Goal: Task Accomplishment & Management: Use online tool/utility

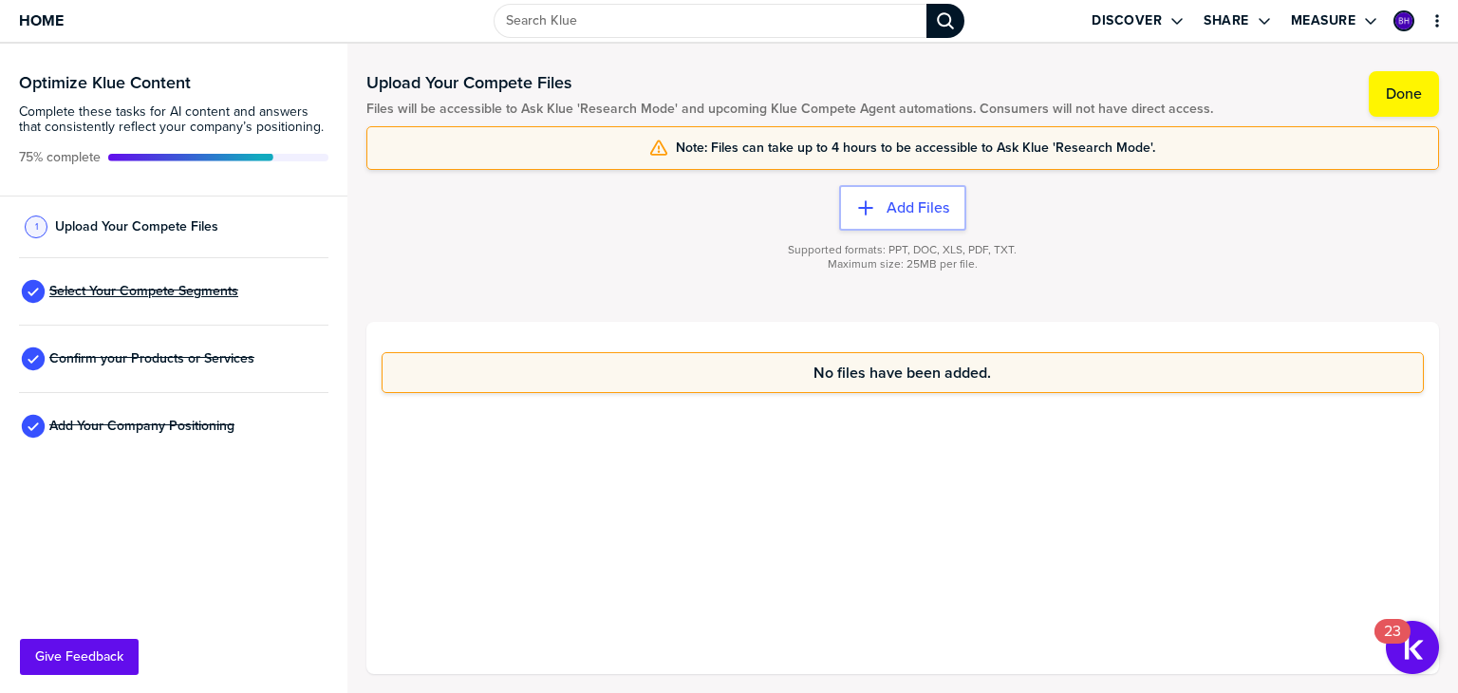
click at [119, 289] on span "Select Your Compete Segments" at bounding box center [143, 291] width 189 height 15
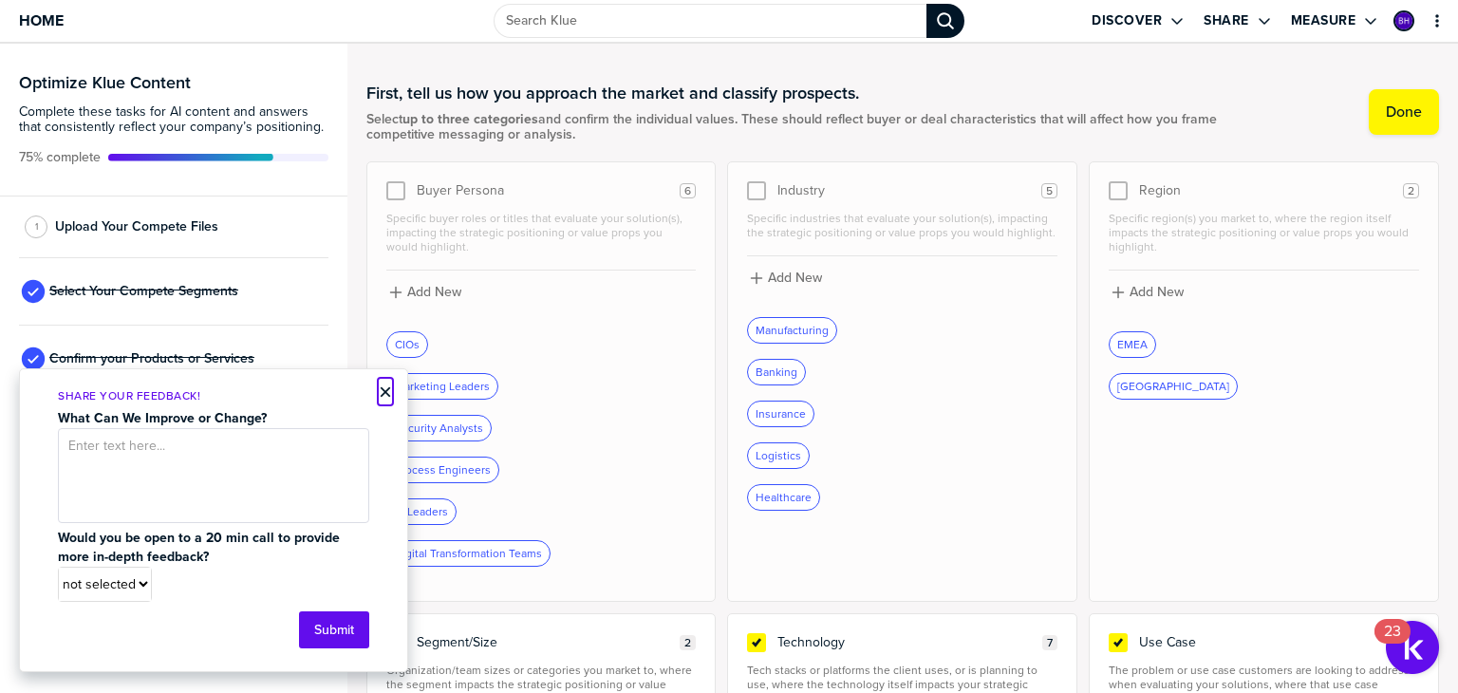
click at [384, 388] on button "×" at bounding box center [385, 392] width 13 height 23
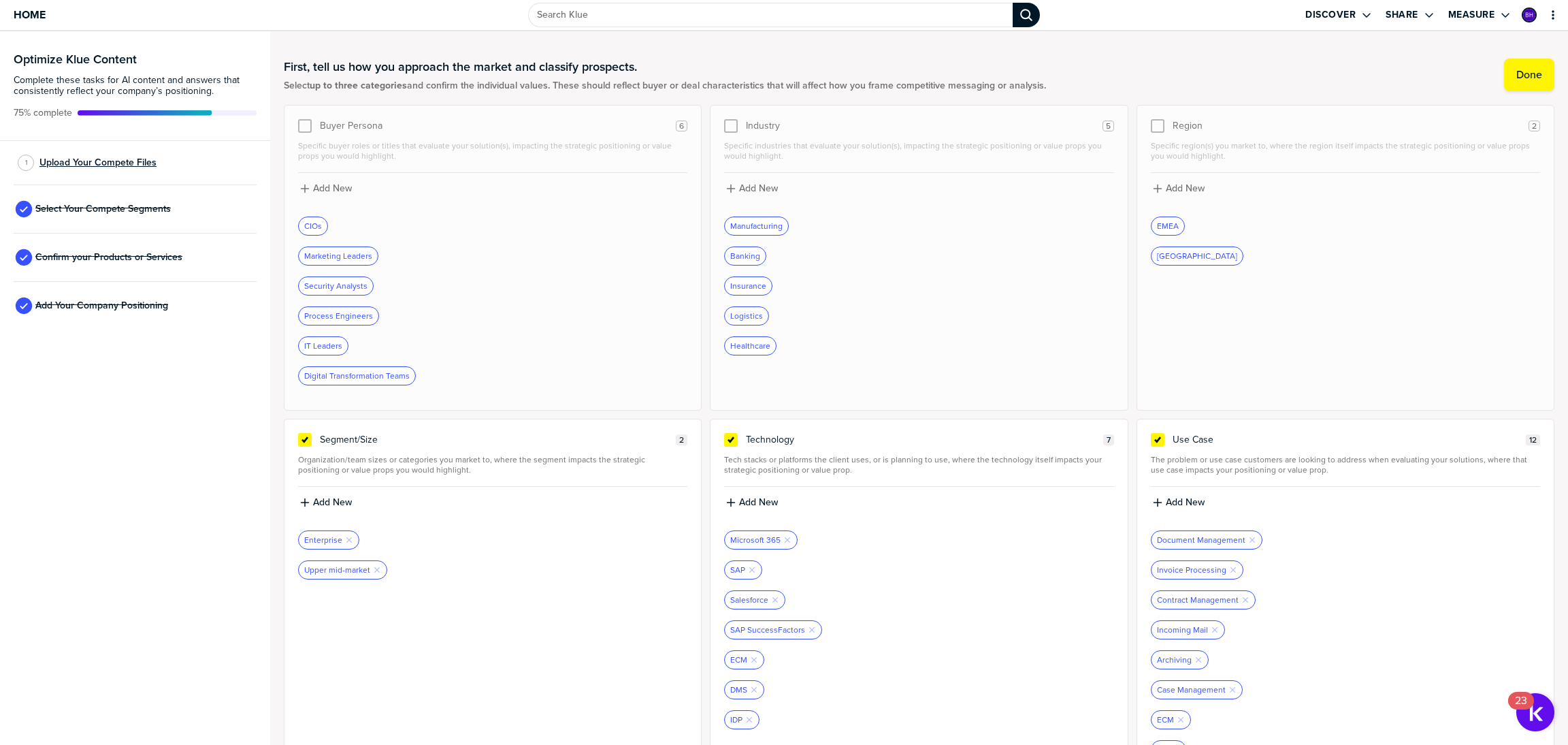
click at [105, 160] on span "Upload Your Compete Files" at bounding box center [98, 162] width 117 height 11
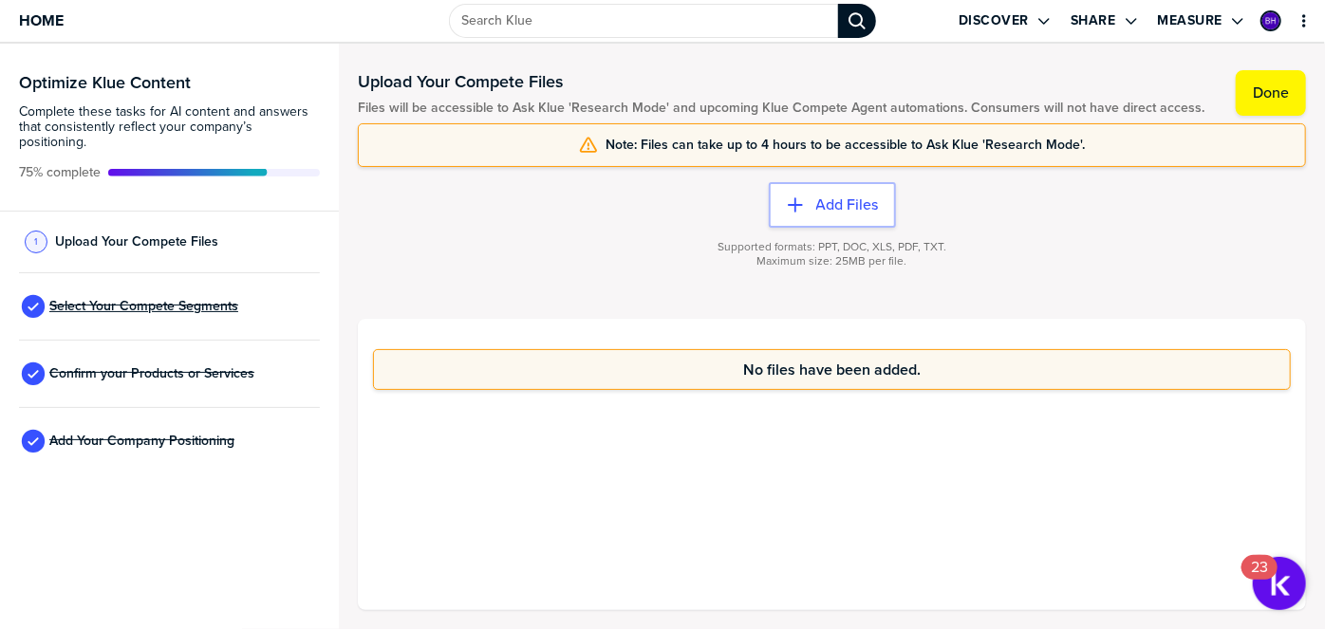
click at [101, 299] on span "Select Your Compete Segments" at bounding box center [143, 306] width 189 height 15
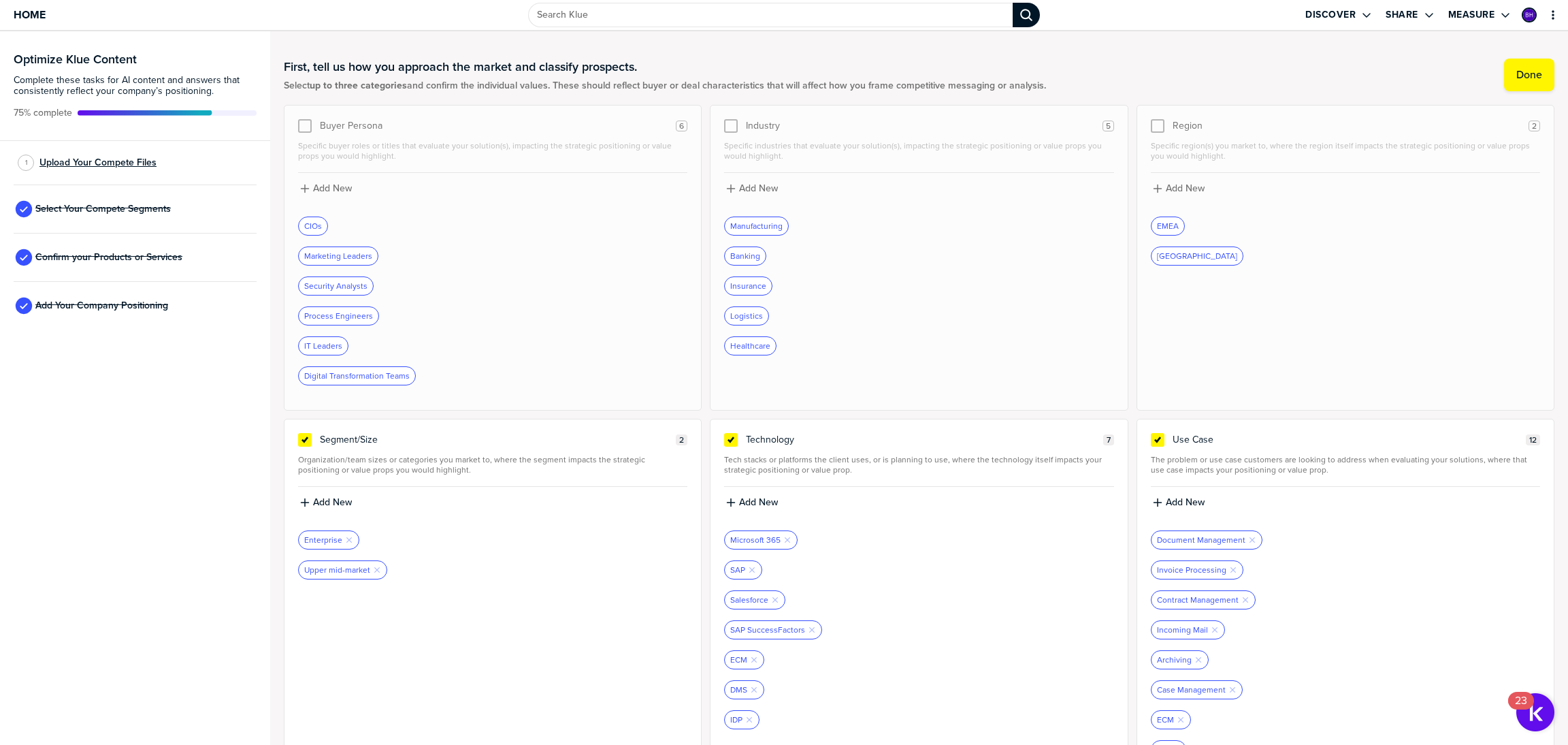
click at [114, 169] on div "1 Upload Your Compete Files" at bounding box center [135, 163] width 243 height 44
click at [120, 161] on span "Upload Your Compete Files" at bounding box center [98, 162] width 117 height 11
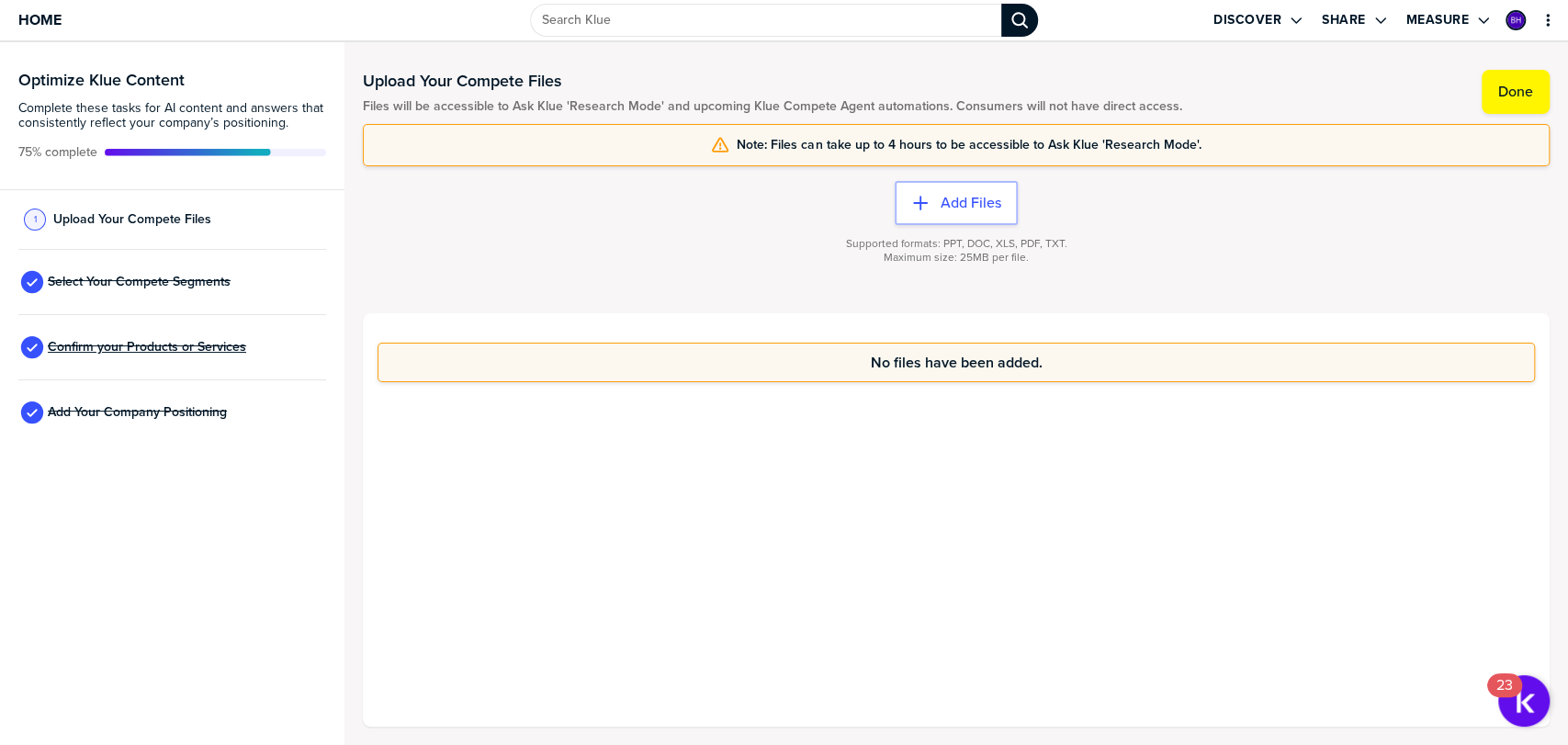
click at [135, 343] on span "Confirm your Products or Services" at bounding box center [146, 346] width 198 height 15
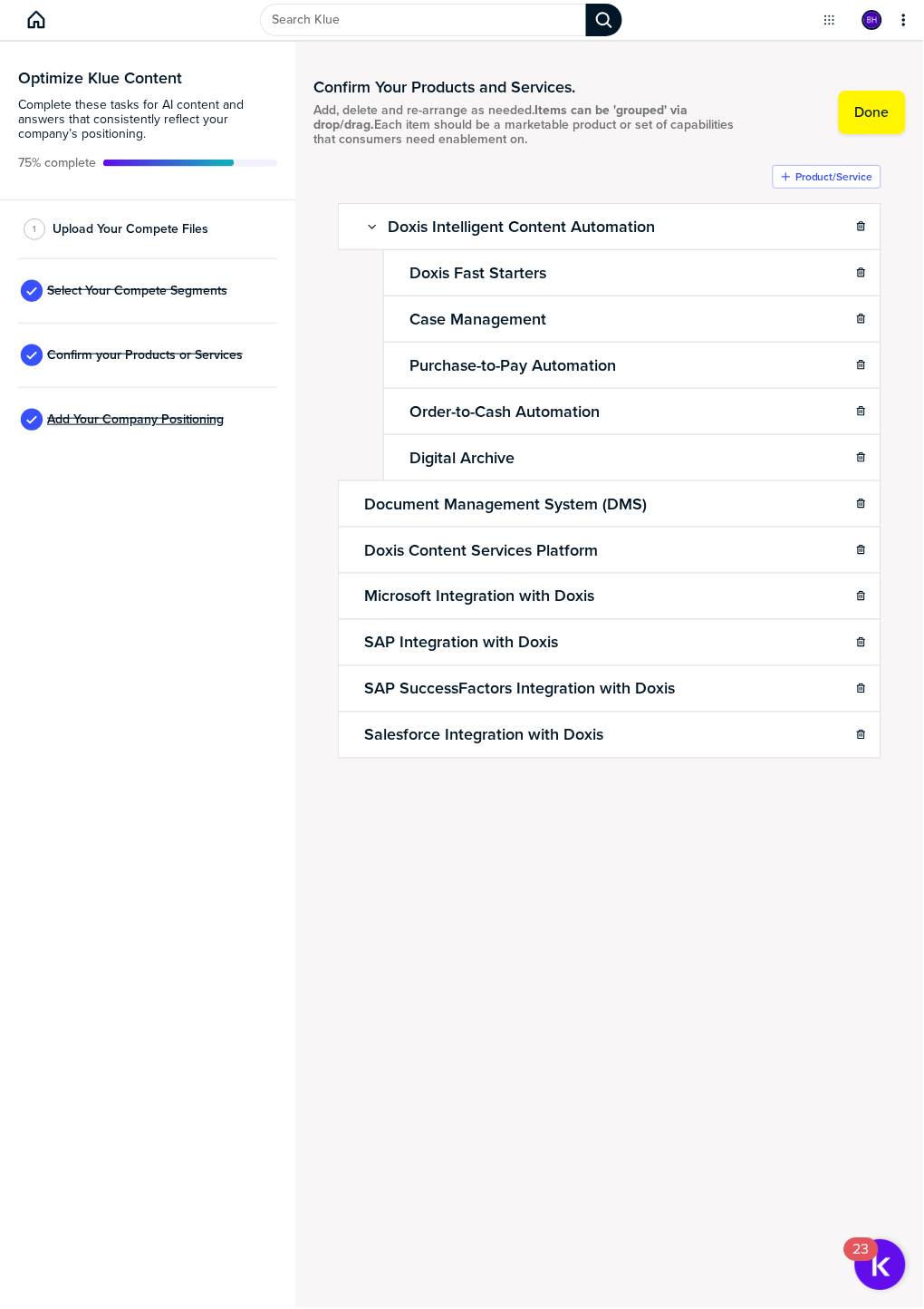
click at [66, 415] on span "Add Your Company Positioning" at bounding box center [135, 419] width 177 height 14
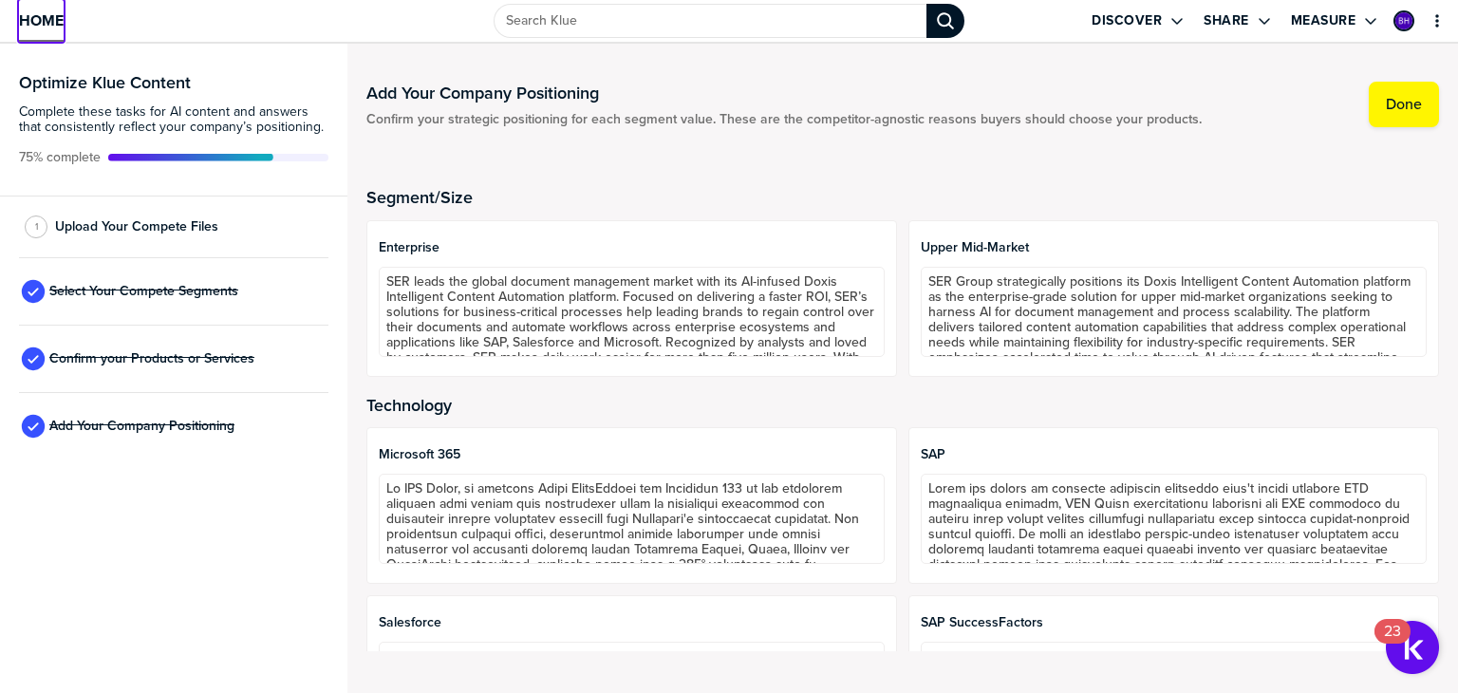
click at [29, 15] on span "Home" at bounding box center [41, 20] width 45 height 16
